Goal: Information Seeking & Learning: Check status

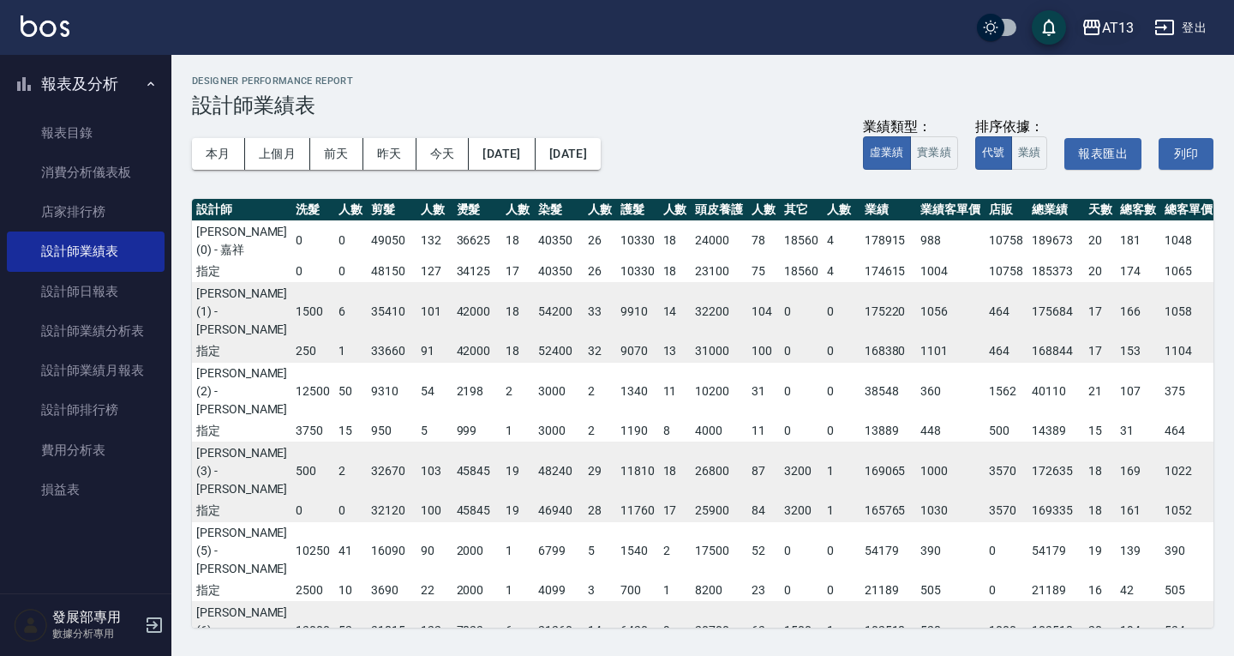
click at [1103, 27] on div "AT13" at bounding box center [1118, 27] width 32 height 21
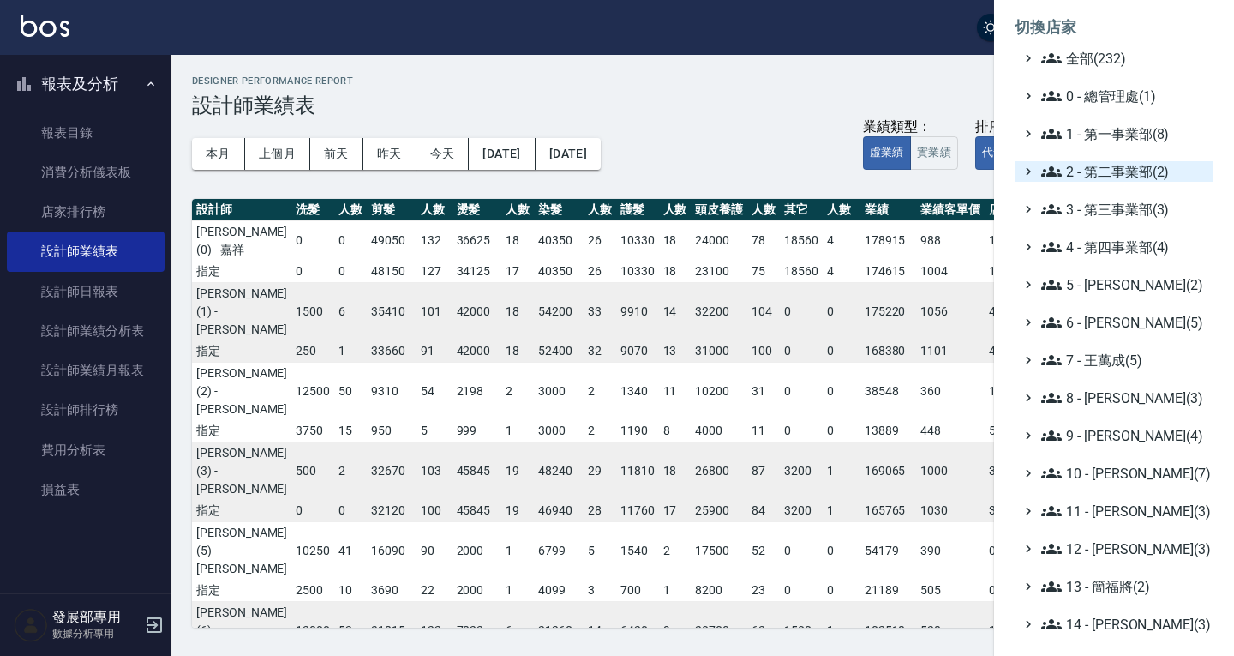
click at [1109, 171] on span "2 - 第二事業部(2)" at bounding box center [1123, 171] width 165 height 21
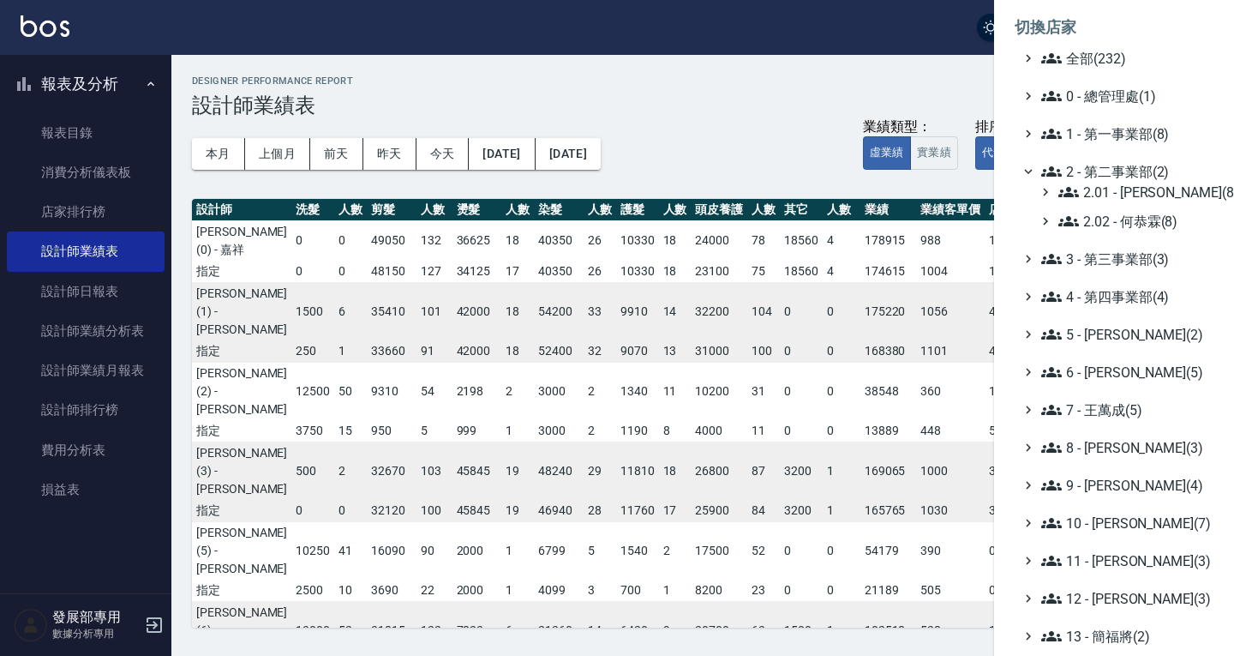
click at [1127, 210] on div "2.01 - [PERSON_NAME](8) 2.02 - [PERSON_NAME](8)" at bounding box center [1123, 207] width 182 height 50
click at [1127, 214] on span "2.02 - 何恭霖(8)" at bounding box center [1132, 221] width 148 height 21
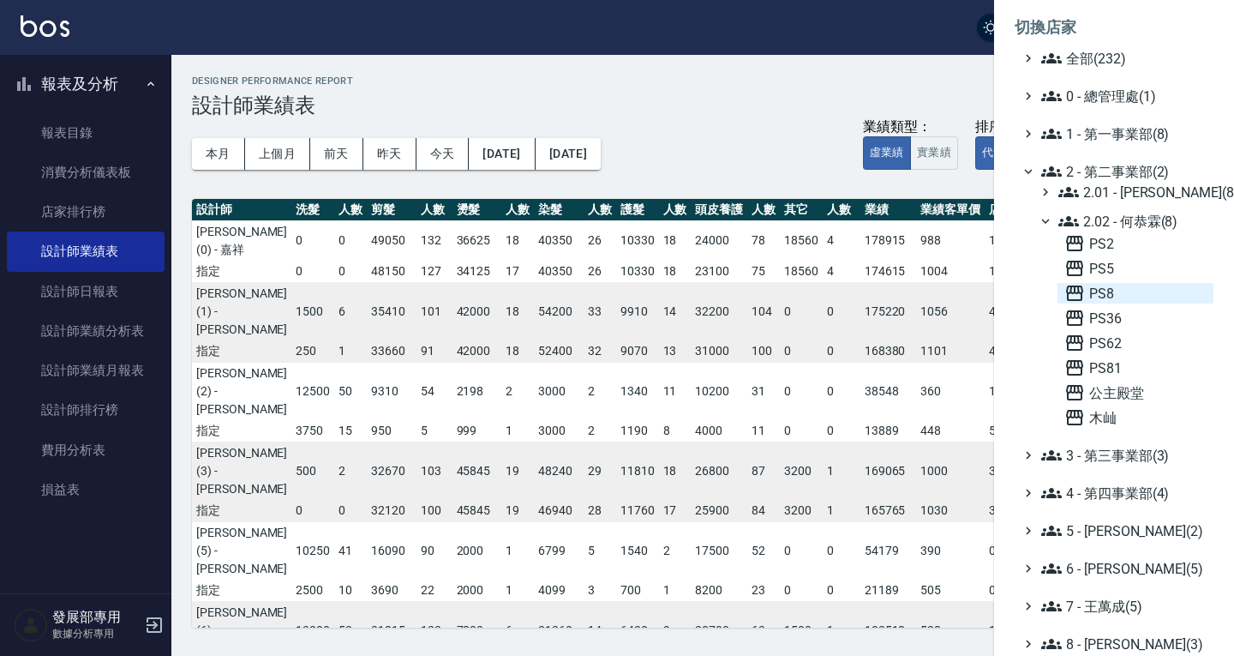
click at [1118, 283] on span "PS8" at bounding box center [1135, 293] width 142 height 21
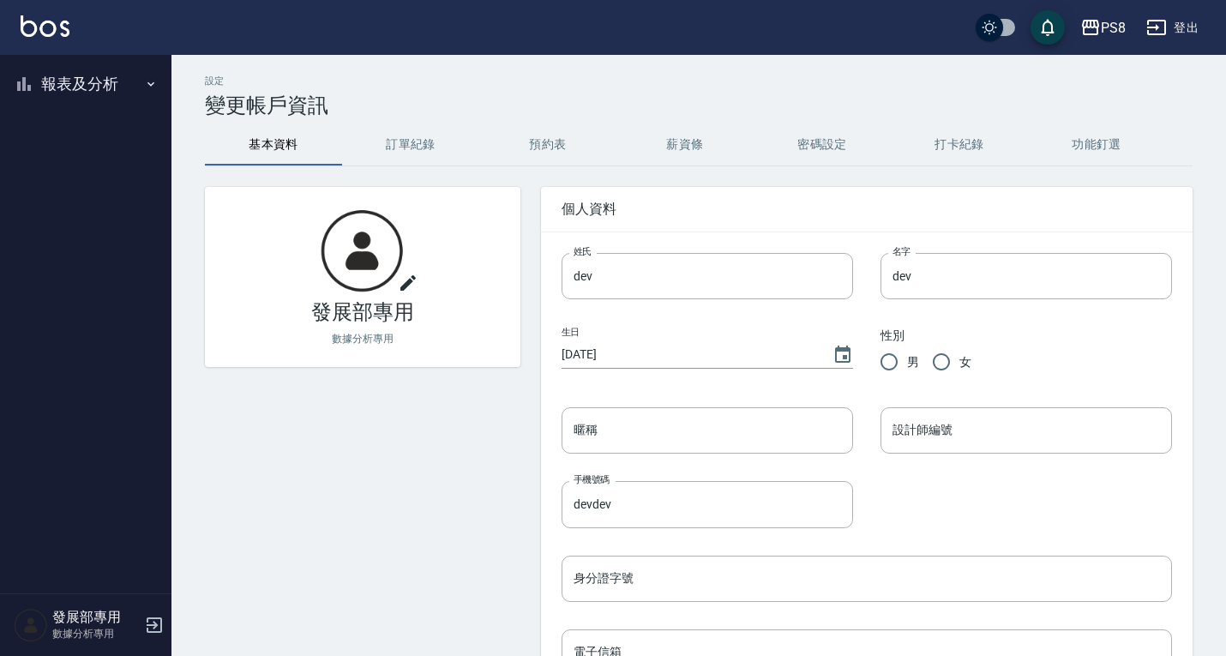
drag, startPoint x: 72, startPoint y: 81, endPoint x: 93, endPoint y: 73, distance: 22.0
click at [74, 81] on button "報表及分析" at bounding box center [86, 84] width 158 height 45
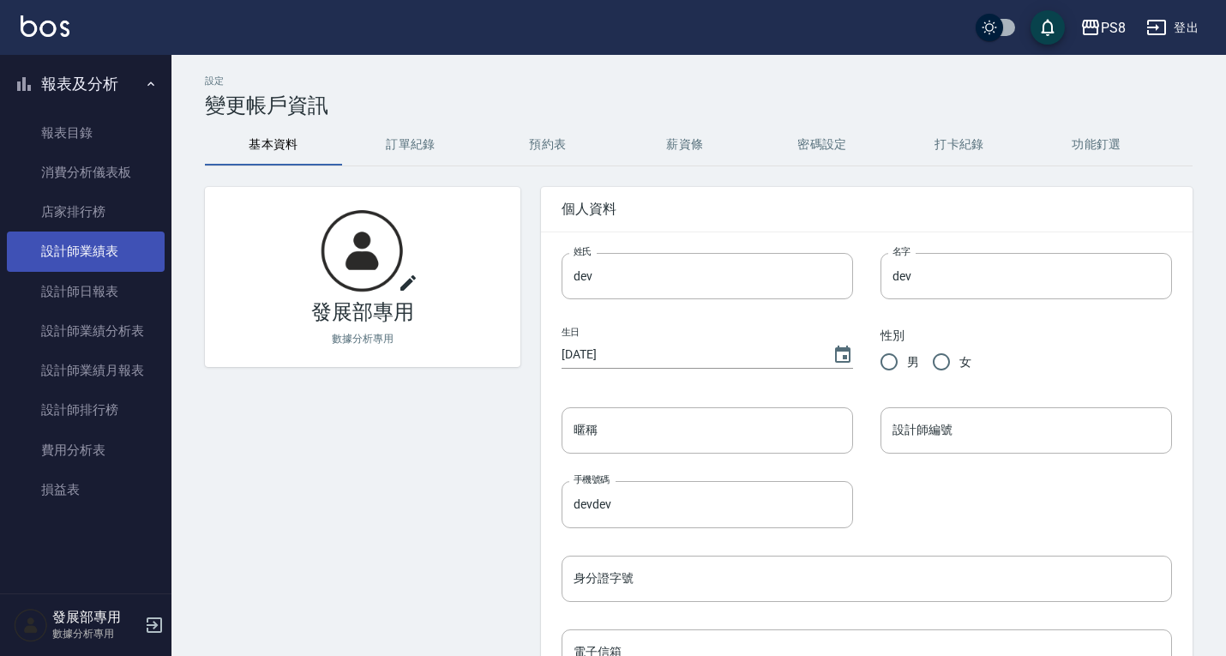
click at [100, 247] on link "設計師業績表" at bounding box center [86, 250] width 158 height 39
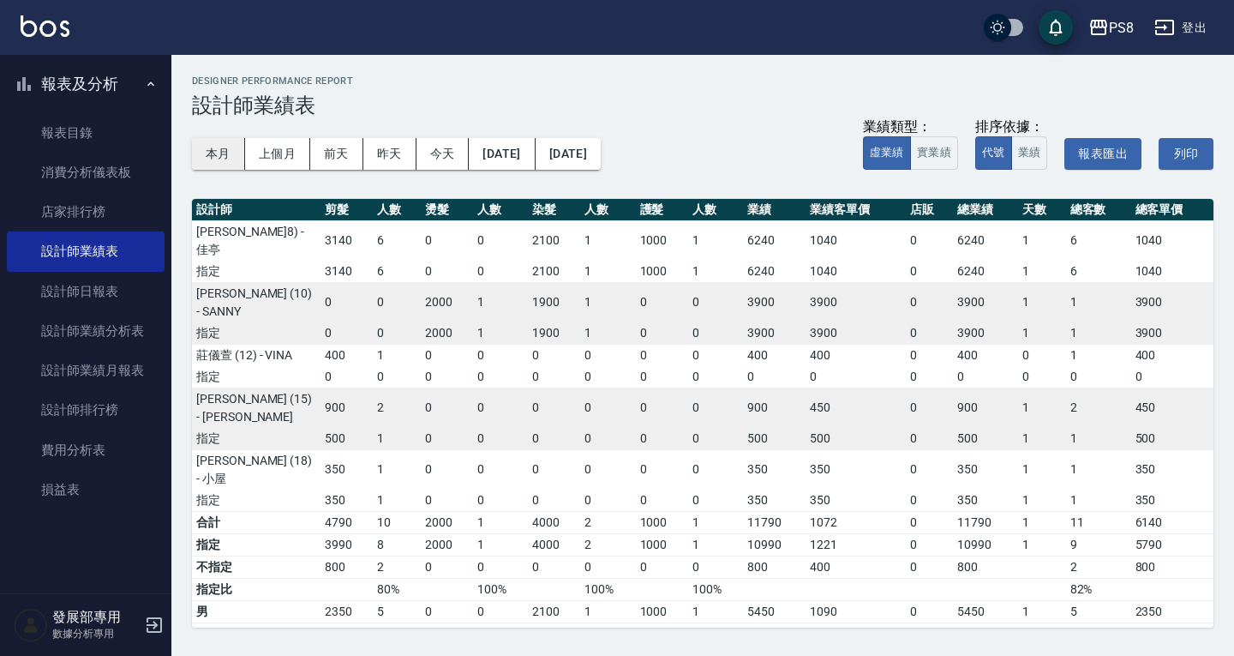
click at [208, 145] on button "本月" at bounding box center [218, 154] width 53 height 32
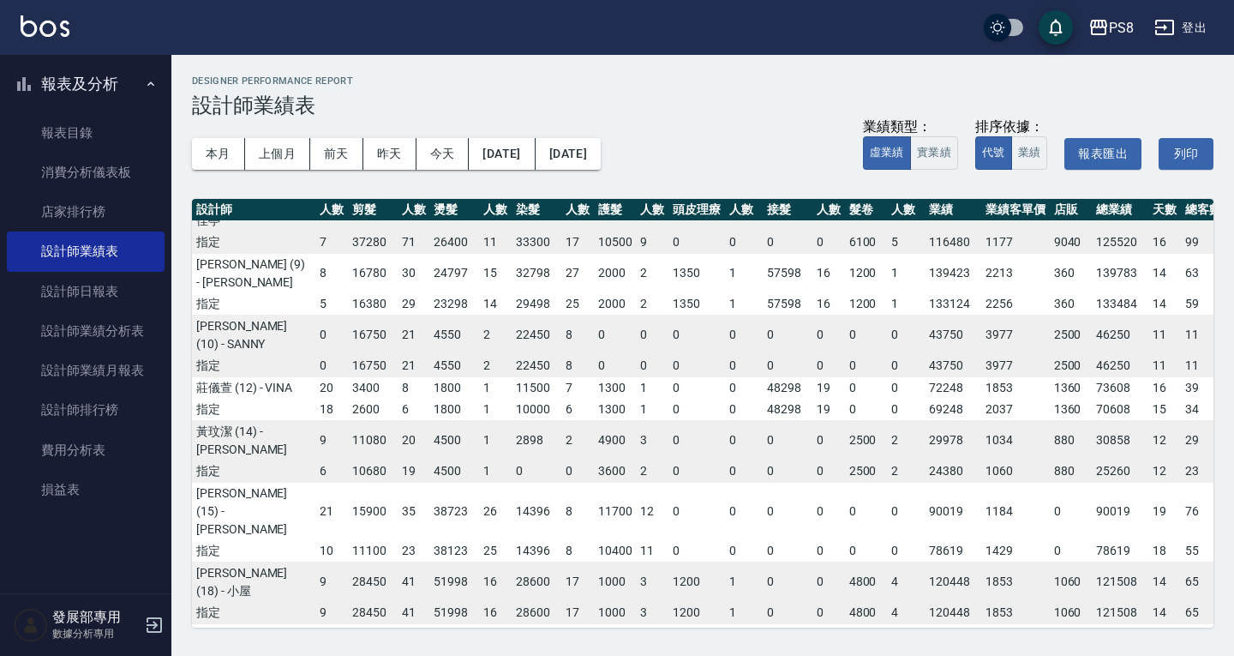
scroll to position [237, 37]
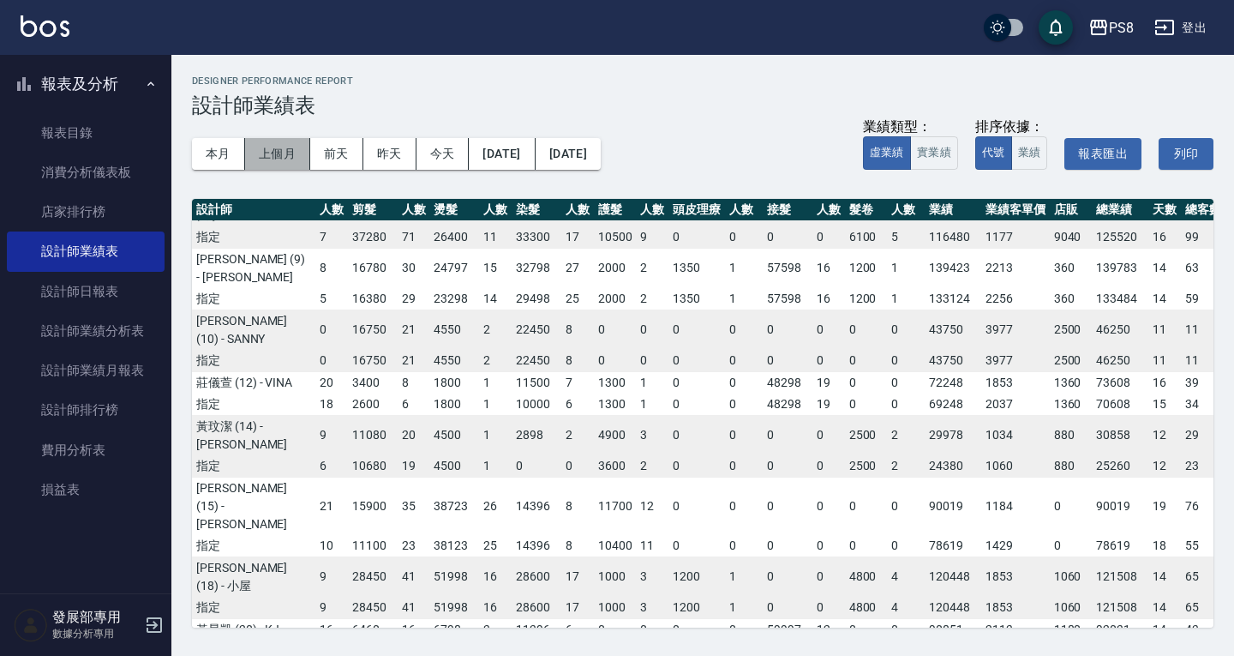
click at [269, 139] on button "上個月" at bounding box center [277, 154] width 65 height 32
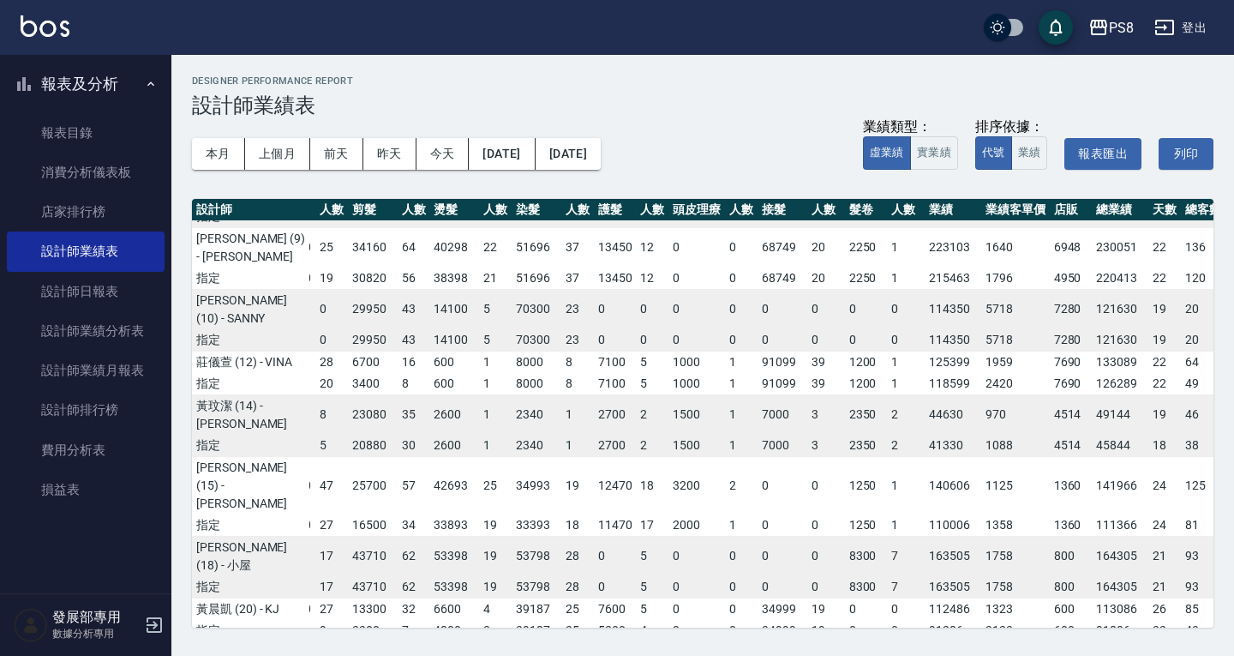
scroll to position [262, 37]
